Goal: Task Accomplishment & Management: Manage account settings

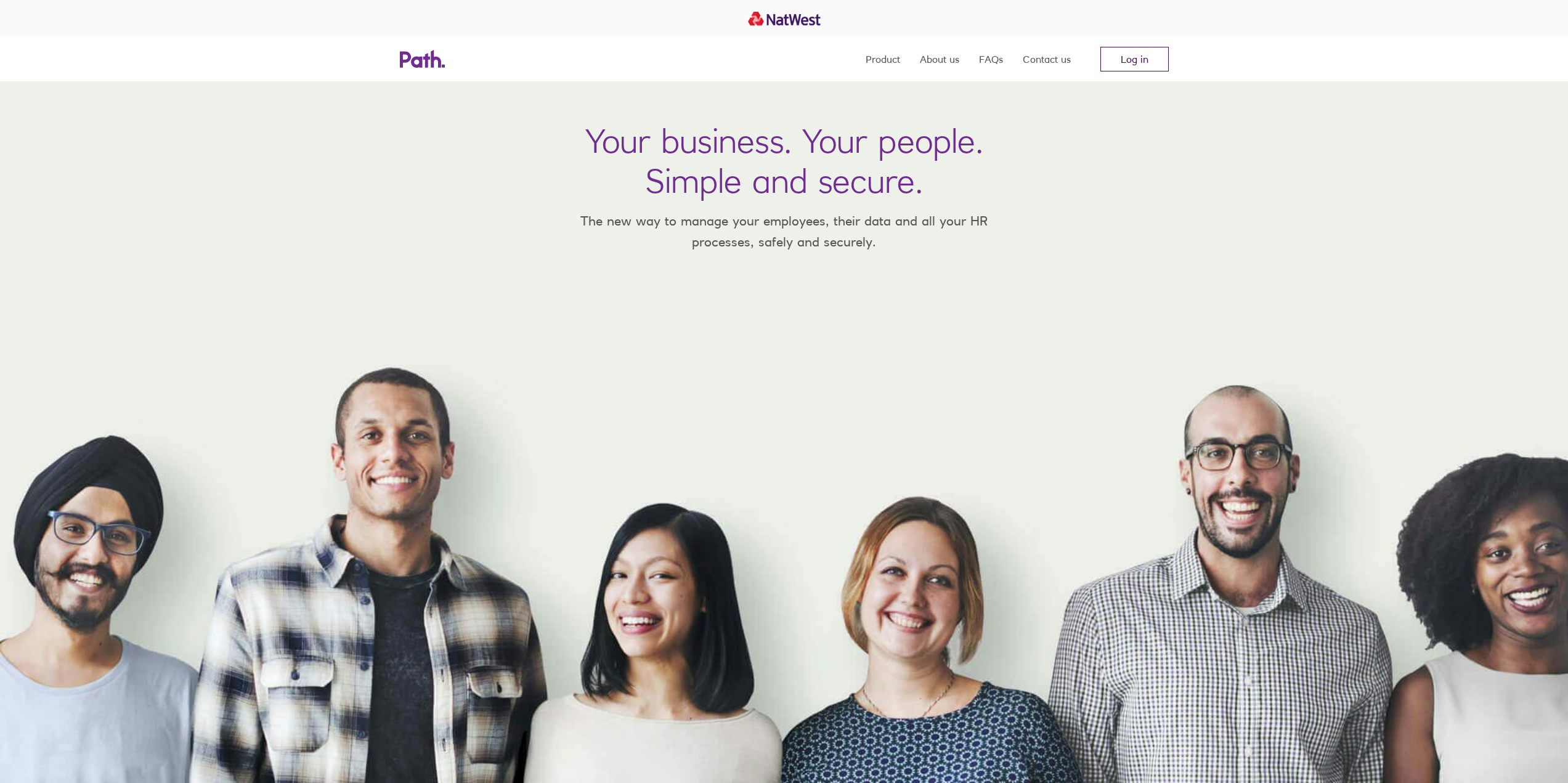
click at [1150, 60] on link "Log in" at bounding box center [1134, 59] width 69 height 25
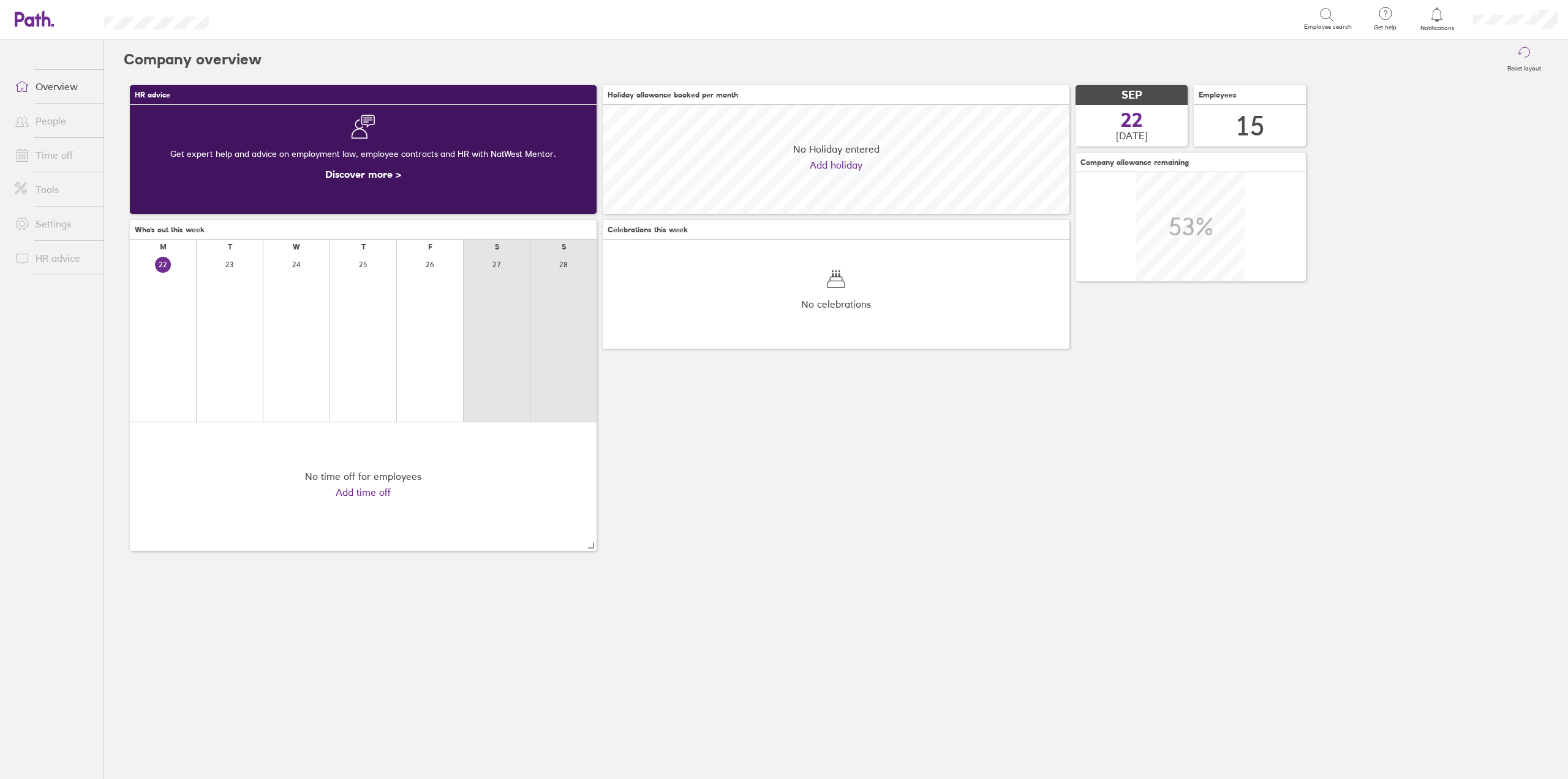
scroll to position [109, 466]
click at [46, 148] on link "Time off" at bounding box center [54, 155] width 98 height 25
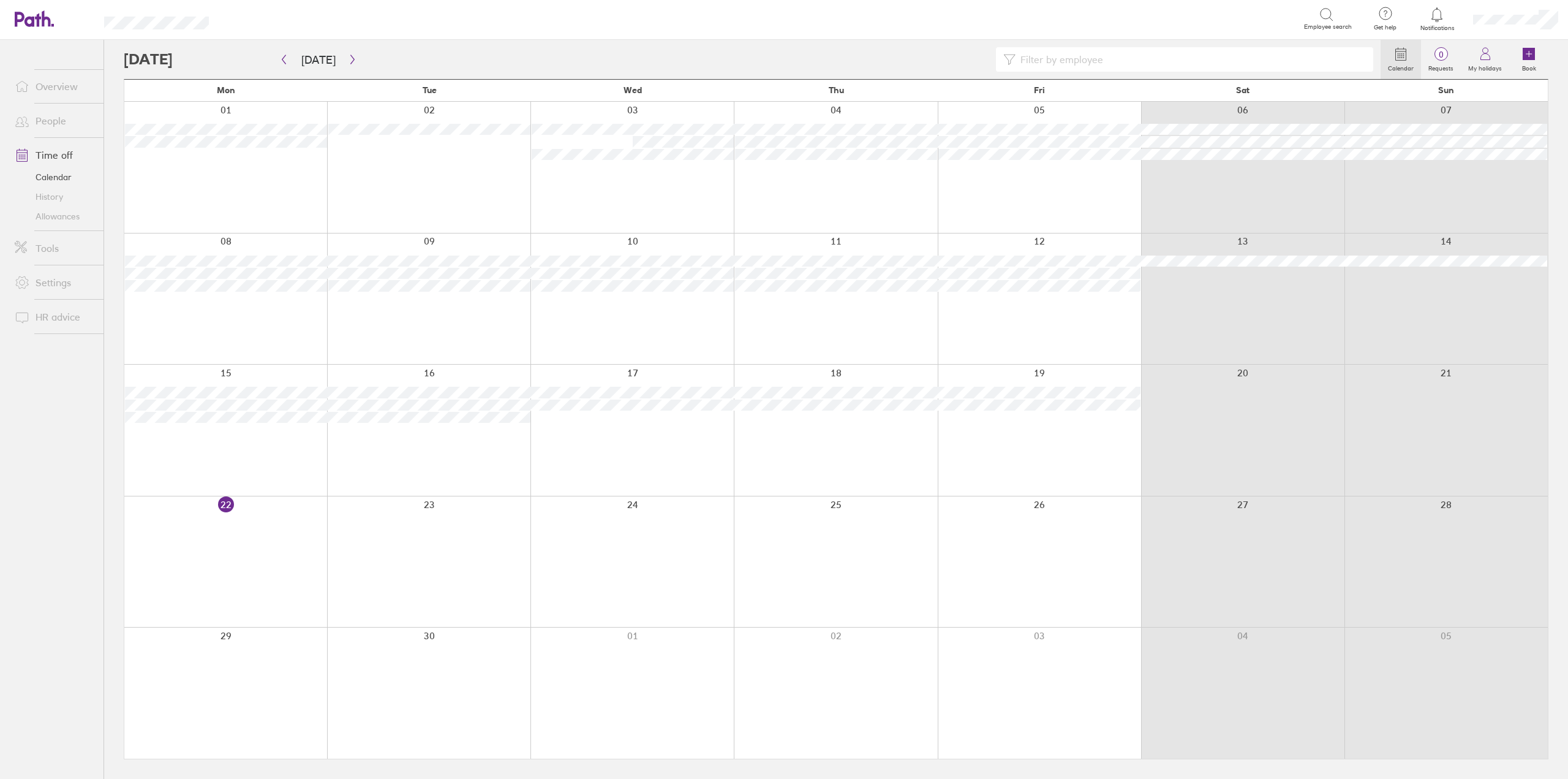
click at [570, 419] on div at bounding box center [632, 430] width 203 height 131
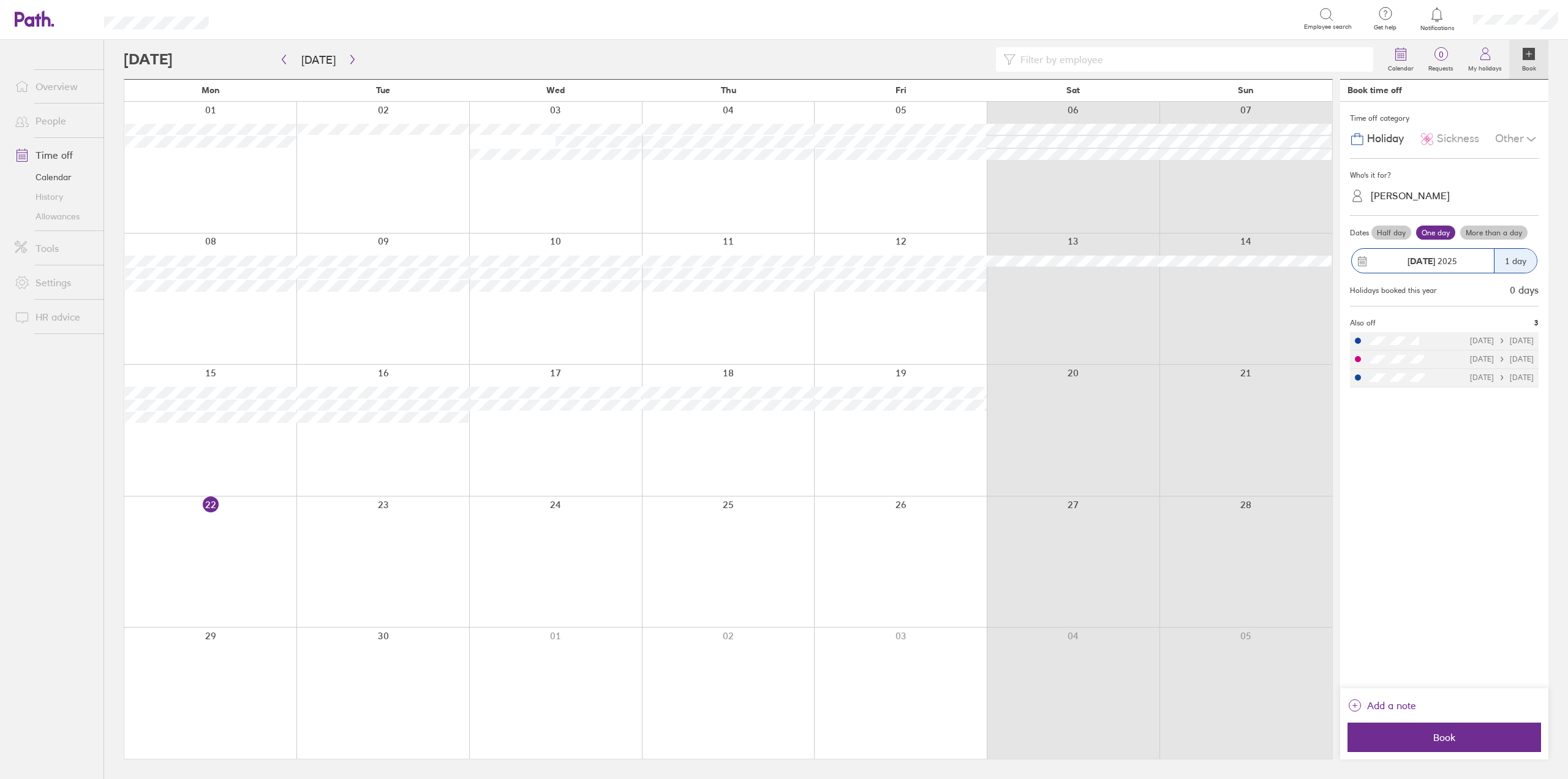
click at [1451, 139] on span "Sickness" at bounding box center [1458, 139] width 42 height 13
click at [1481, 229] on label "More than a day" at bounding box center [1494, 232] width 68 height 15
click at [0, 0] on input "More than a day" at bounding box center [0, 0] width 0 height 0
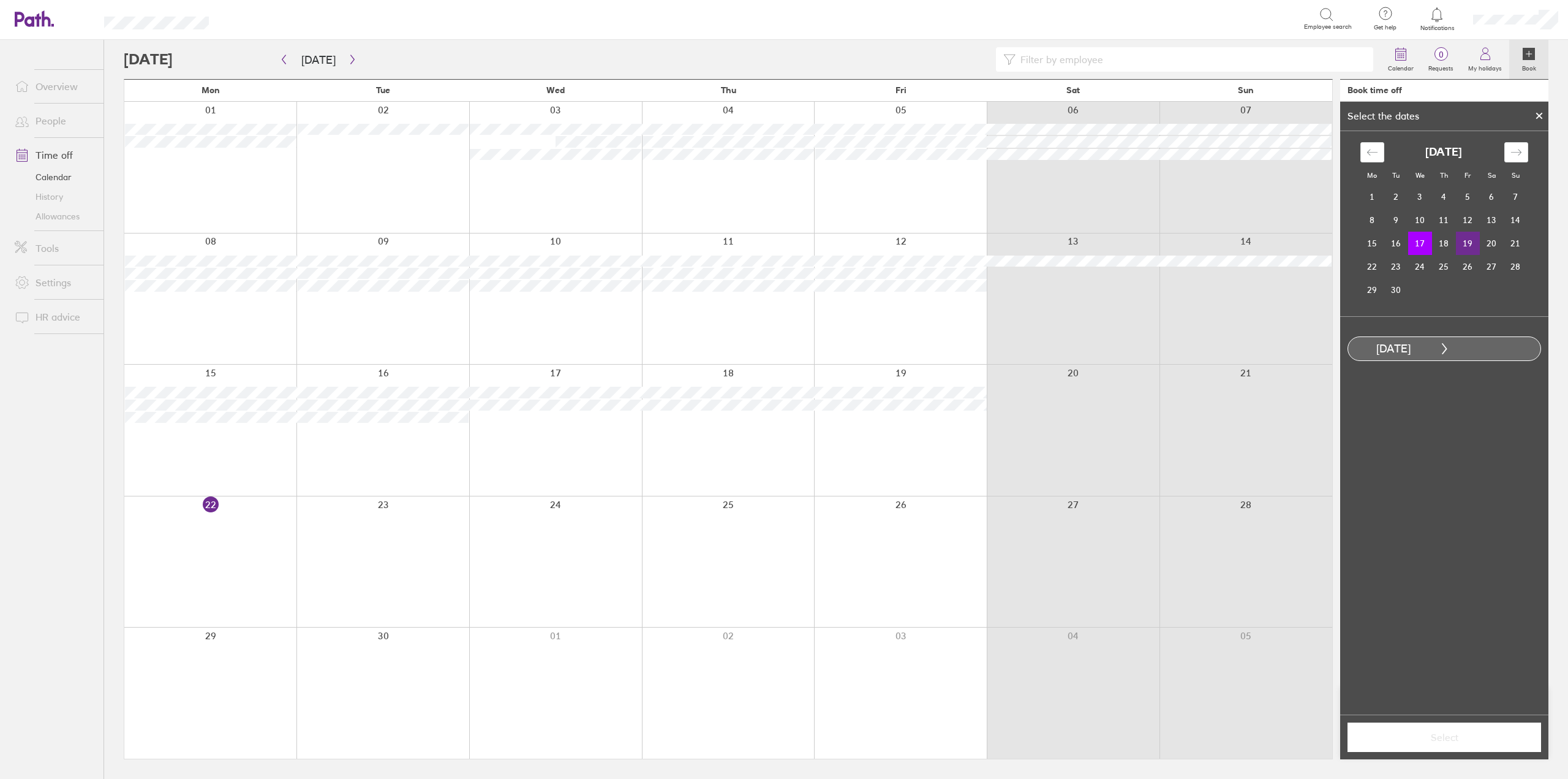
click at [1470, 243] on td "19" at bounding box center [1467, 243] width 24 height 23
click at [1435, 746] on button "Select" at bounding box center [1443, 737] width 193 height 30
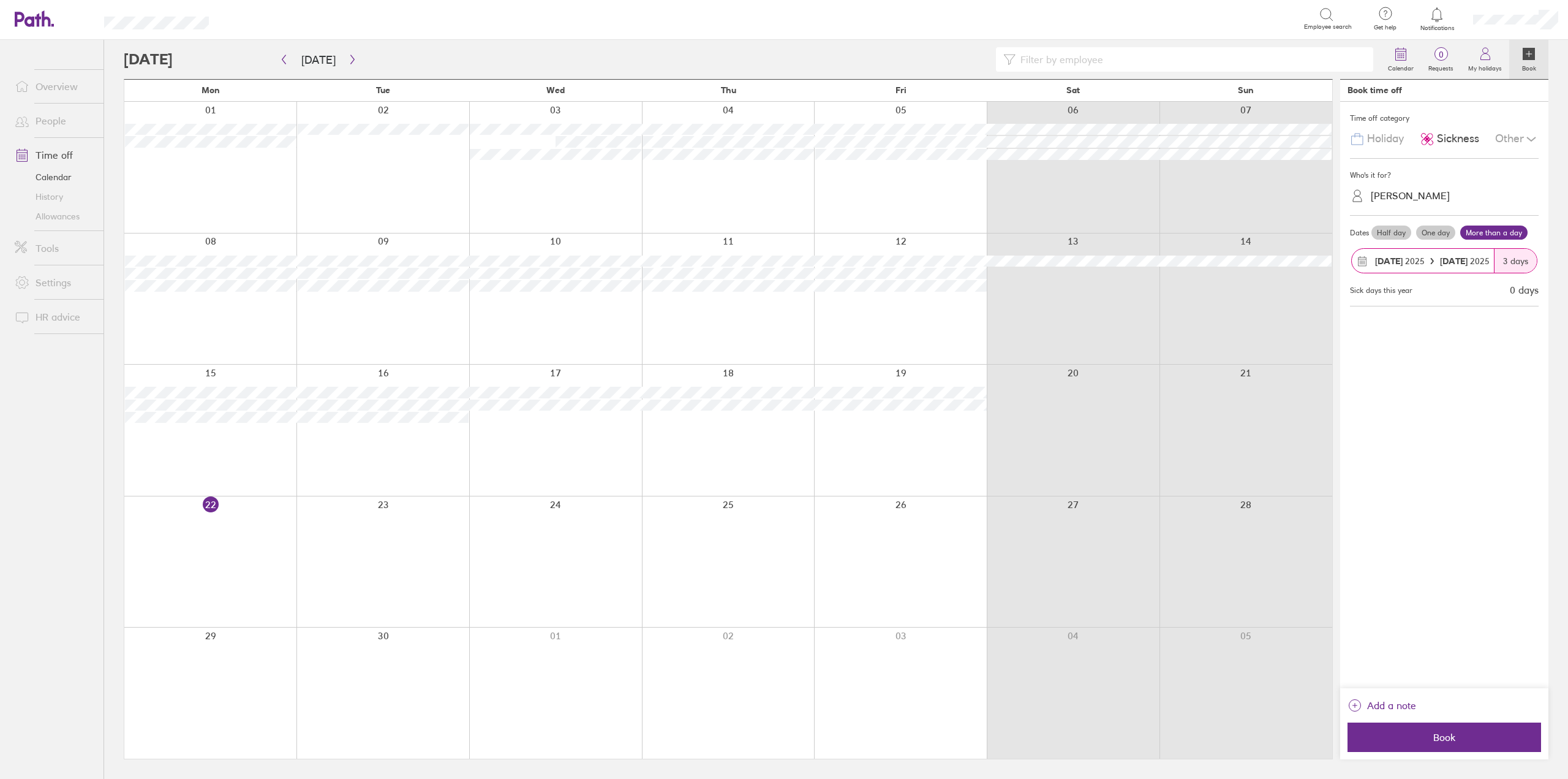
click at [1419, 207] on div "[PERSON_NAME]" at bounding box center [1451, 196] width 174 height 23
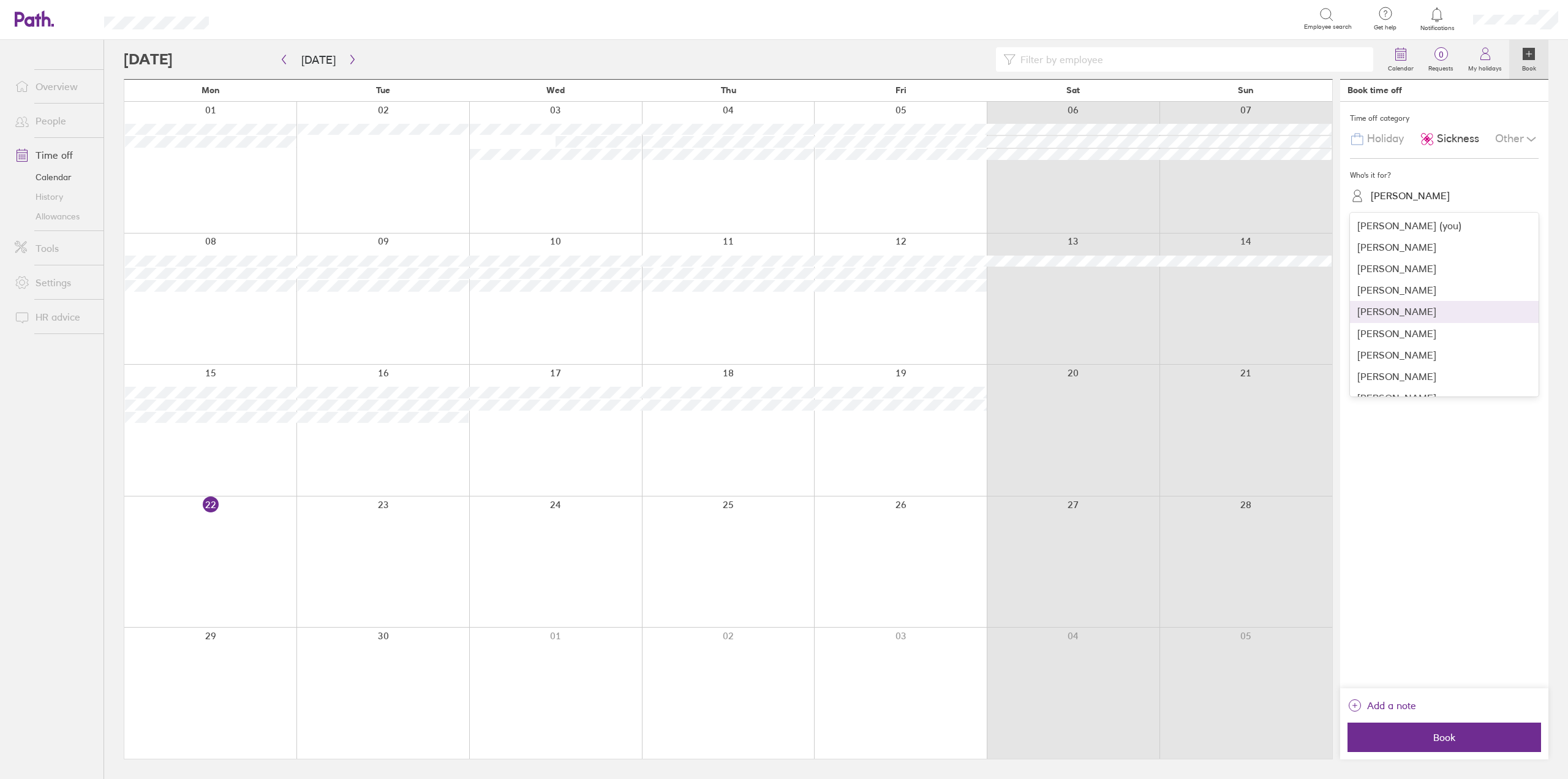
click at [1396, 309] on div "[PERSON_NAME]" at bounding box center [1444, 311] width 189 height 21
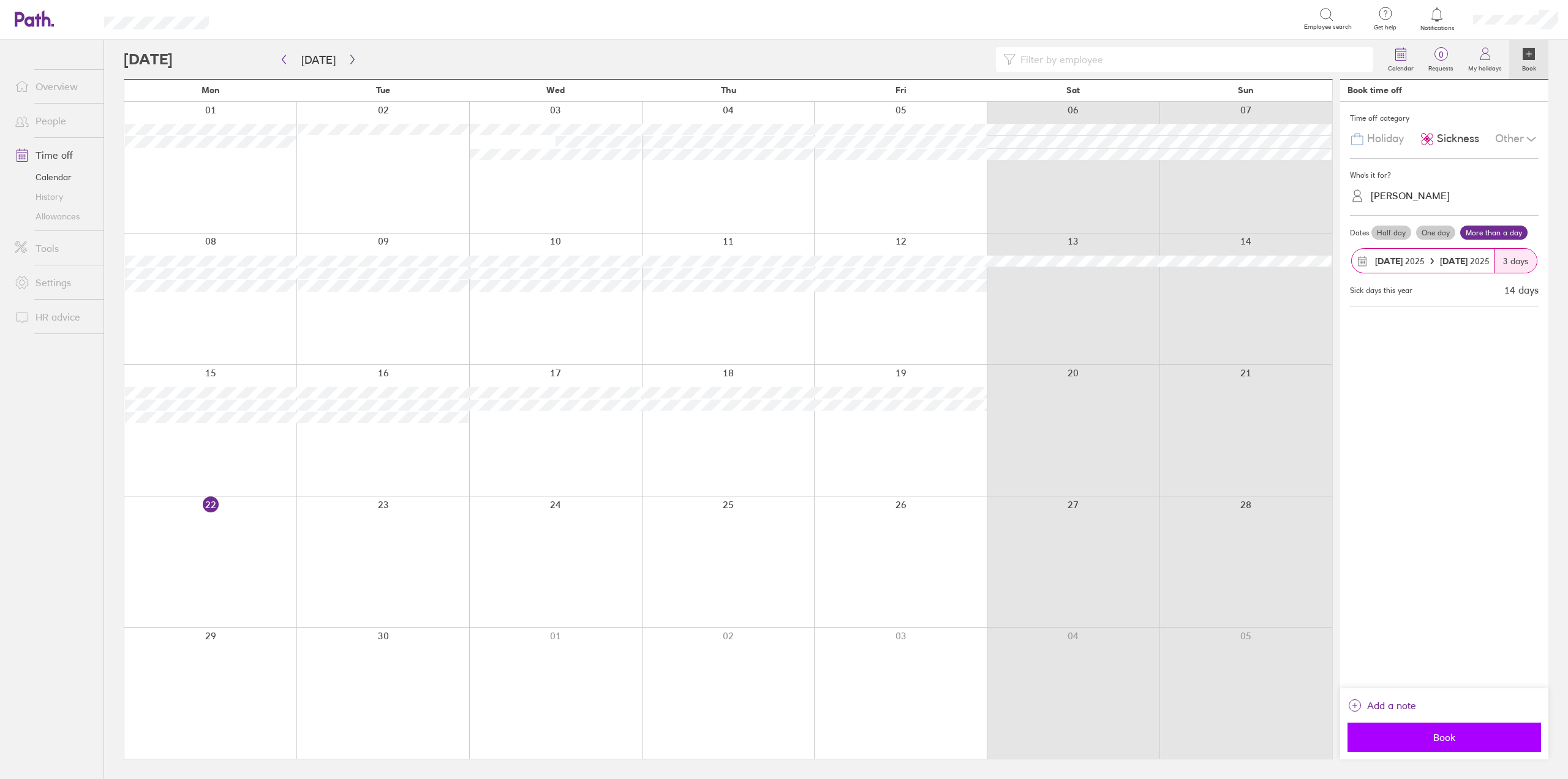
click at [1403, 749] on button "Book" at bounding box center [1443, 737] width 193 height 30
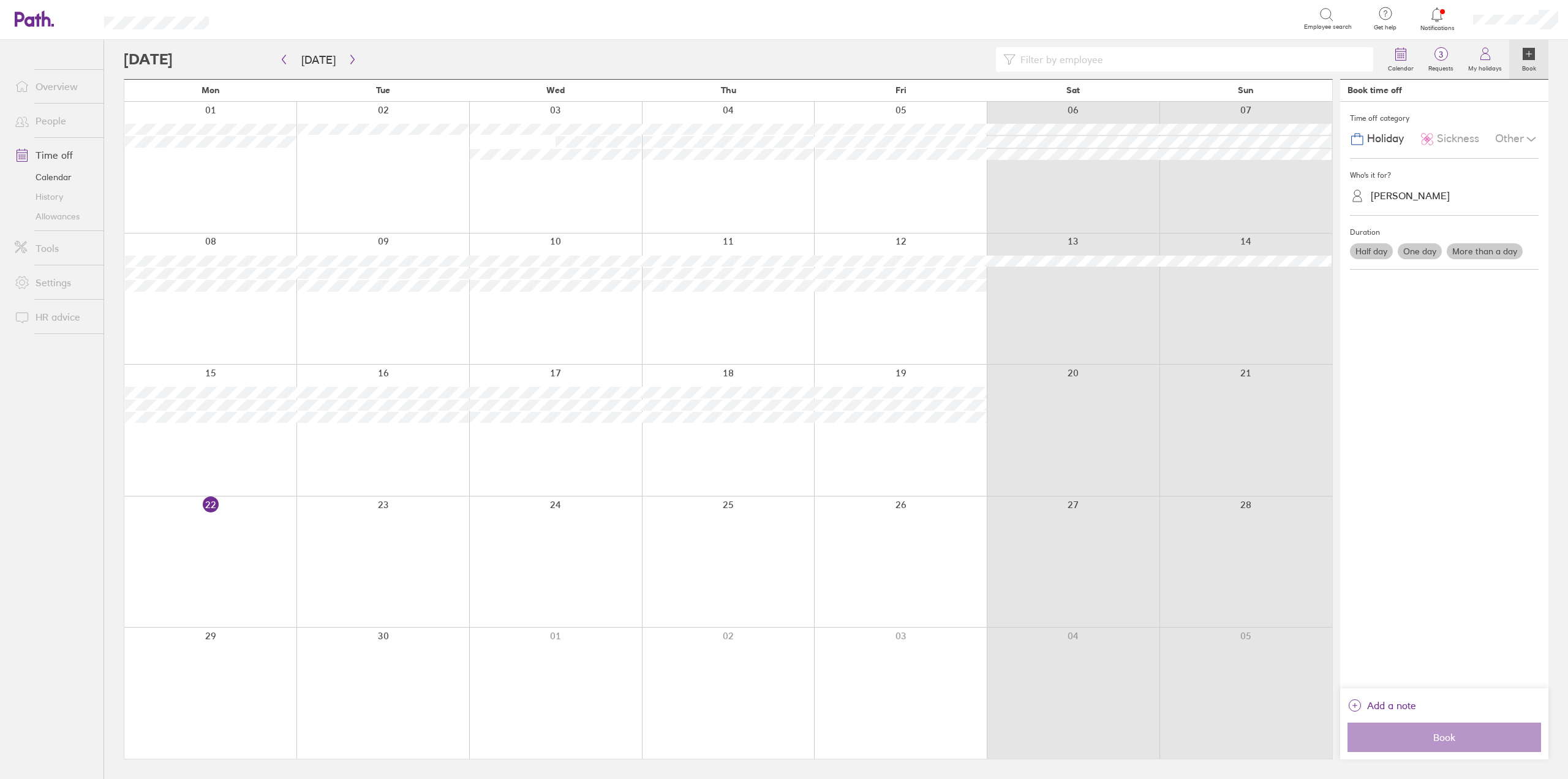
click at [214, 528] on div at bounding box center [210, 562] width 172 height 131
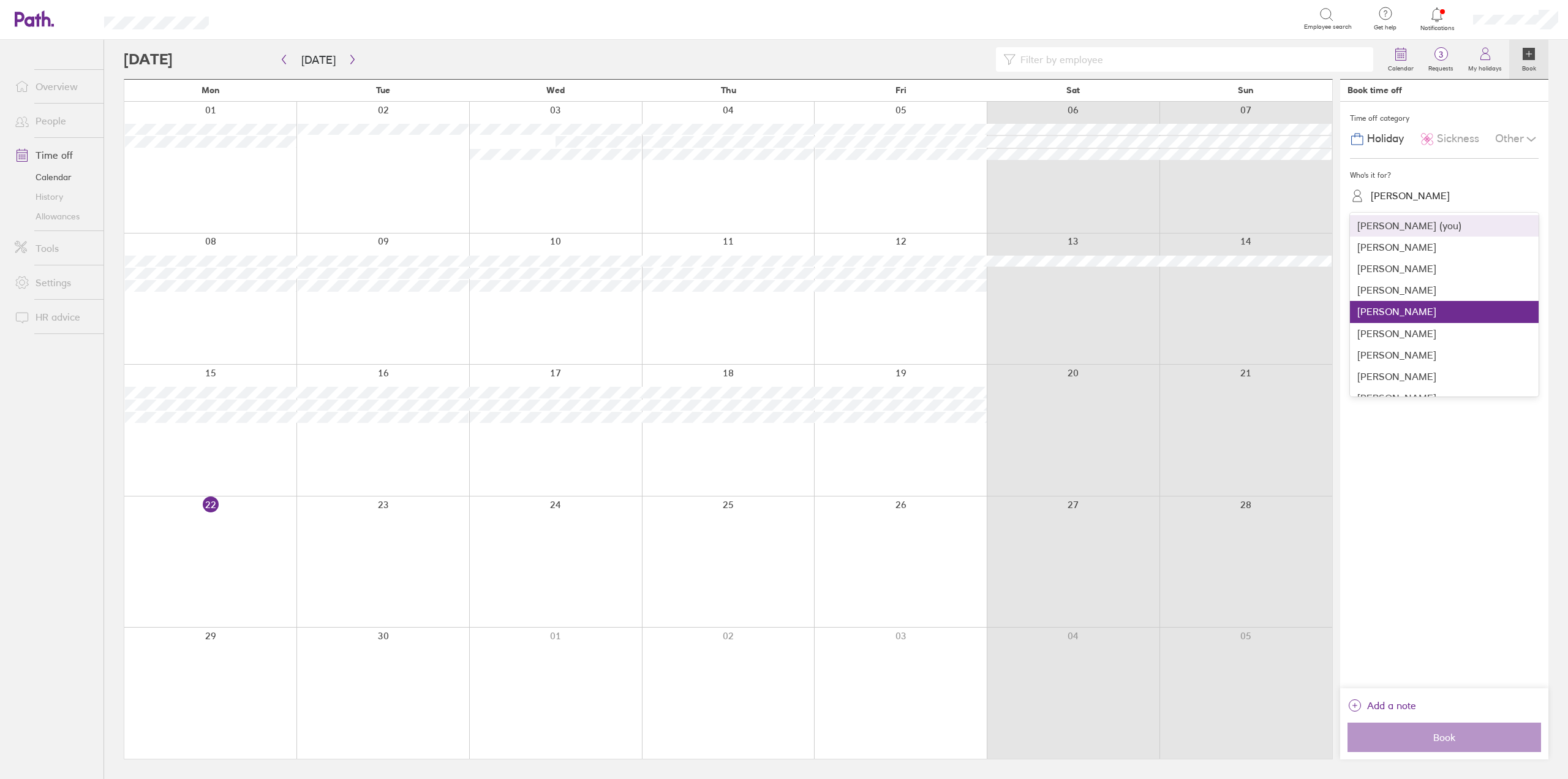
drag, startPoint x: 1453, startPoint y: 186, endPoint x: 1452, endPoint y: 195, distance: 9.1
click at [1453, 188] on div "[PERSON_NAME]" at bounding box center [1451, 196] width 174 height 19
click at [1410, 369] on div "[PERSON_NAME]" at bounding box center [1444, 376] width 189 height 21
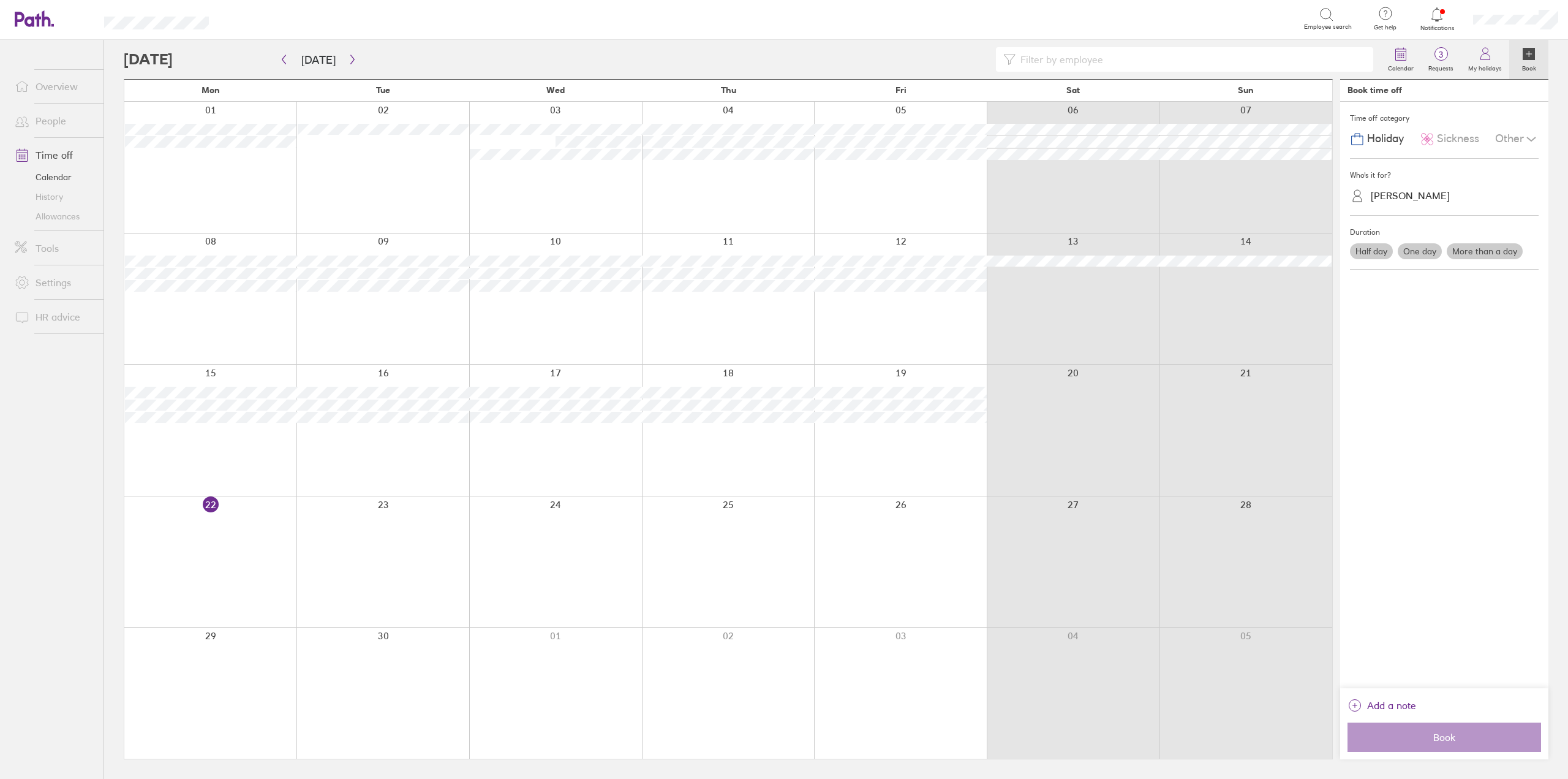
click at [1452, 139] on span "Sickness" at bounding box center [1458, 139] width 42 height 13
click at [1413, 250] on label "One day" at bounding box center [1420, 251] width 44 height 16
click at [0, 0] on input "One day" at bounding box center [0, 0] width 0 height 0
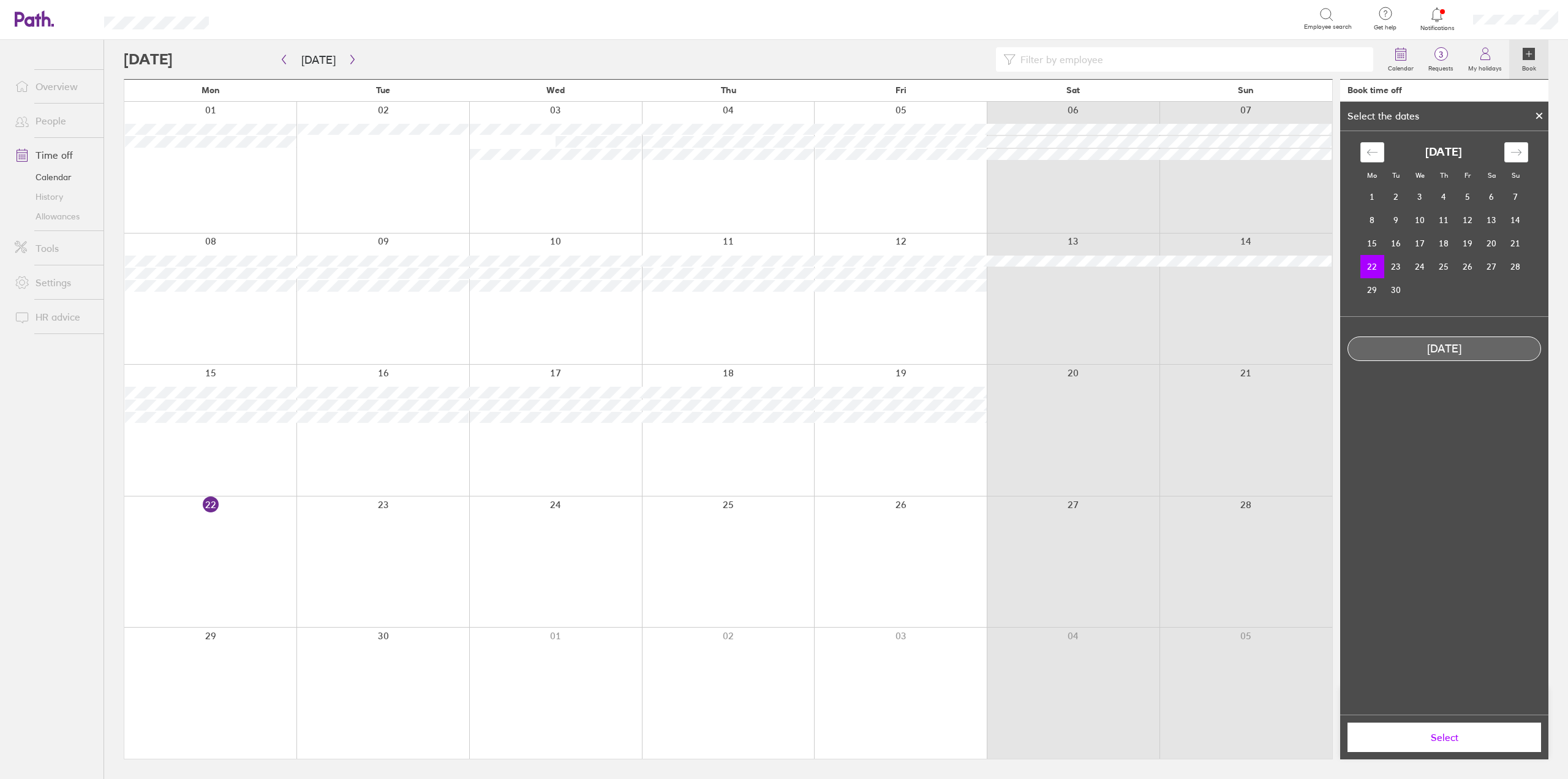
click at [1443, 745] on button "Select" at bounding box center [1443, 737] width 193 height 30
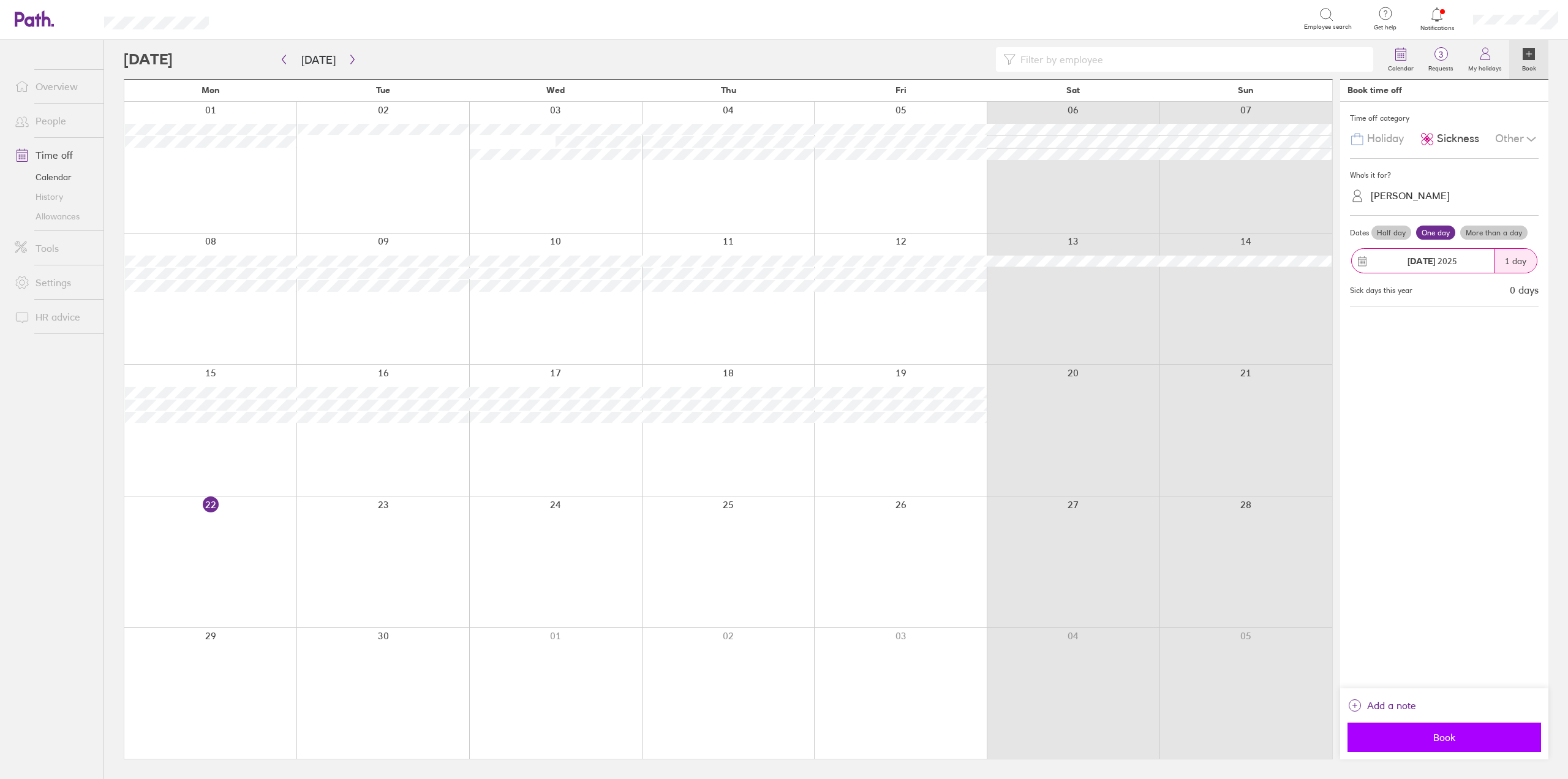
click at [1428, 736] on span "Book" at bounding box center [1444, 737] width 177 height 11
